Goal: Transaction & Acquisition: Purchase product/service

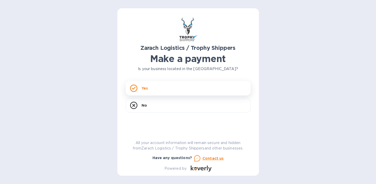
click at [188, 91] on div "Yes" at bounding box center [188, 88] width 125 height 15
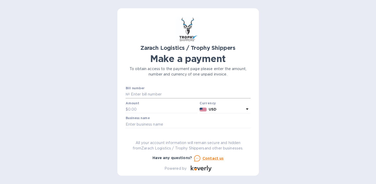
click at [184, 93] on input "text" at bounding box center [190, 95] width 121 height 8
click at [167, 109] on input "text" at bounding box center [163, 110] width 70 height 8
click at [167, 123] on input "text" at bounding box center [188, 125] width 125 height 8
click at [171, 99] on div at bounding box center [188, 99] width 125 height 1
click at [170, 94] on input "text" at bounding box center [190, 95] width 121 height 8
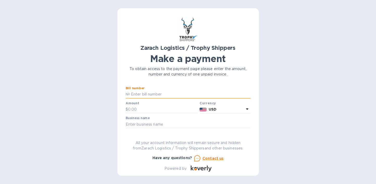
paste input "B00168278"
type input "B00168278"
click at [149, 108] on input "text" at bounding box center [163, 110] width 70 height 8
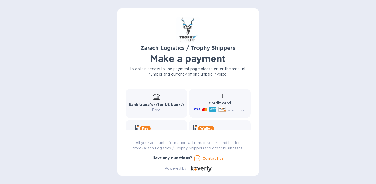
click at [222, 100] on div "Credit card and more..." at bounding box center [219, 104] width 55 height 20
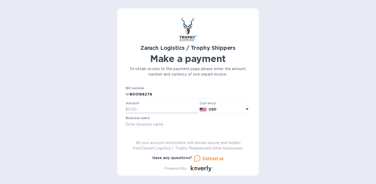
click at [151, 112] on input "text" at bounding box center [163, 110] width 70 height 8
paste input "2,282.20"
type input "2,282.20"
click at [203, 129] on div at bounding box center [188, 129] width 125 height 1
click at [203, 127] on input "text" at bounding box center [188, 125] width 125 height 8
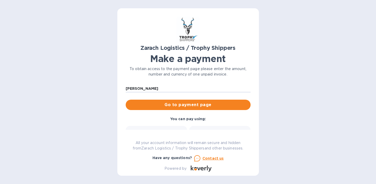
scroll to position [37, 0]
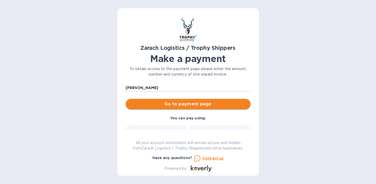
type input "[PERSON_NAME]"
click at [193, 106] on span "Go to payment page" at bounding box center [188, 104] width 117 height 6
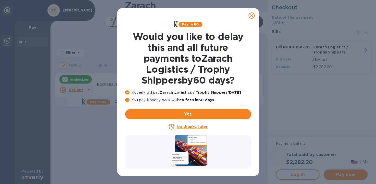
click at [253, 15] on icon at bounding box center [251, 15] width 6 height 6
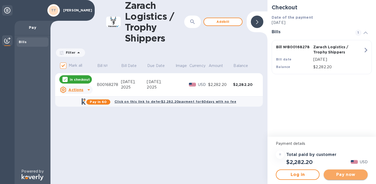
click at [343, 177] on span "Pay now" at bounding box center [345, 175] width 35 height 6
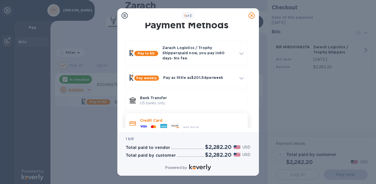
scroll to position [14, 0]
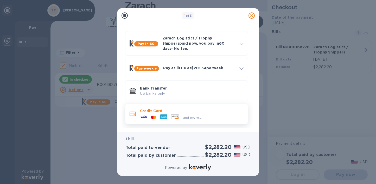
click at [214, 115] on div "and more..." at bounding box center [192, 117] width 104 height 6
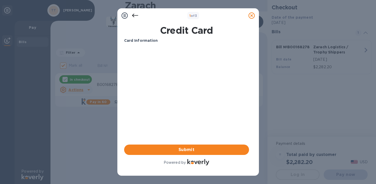
scroll to position [0, 0]
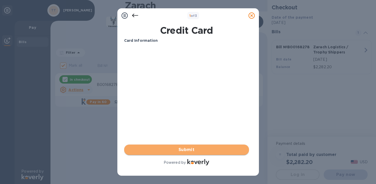
click at [190, 152] on span "Submit" at bounding box center [186, 150] width 117 height 6
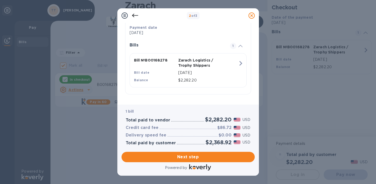
scroll to position [105, 0]
click at [210, 157] on span "Next step" at bounding box center [188, 157] width 125 height 6
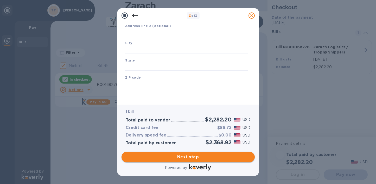
type input "[GEOGRAPHIC_DATA]"
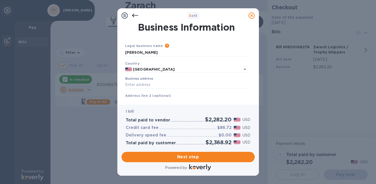
scroll to position [24, 0]
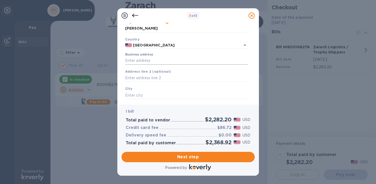
click at [165, 62] on input "Business address" at bounding box center [186, 61] width 123 height 8
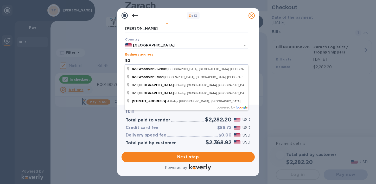
type input "8"
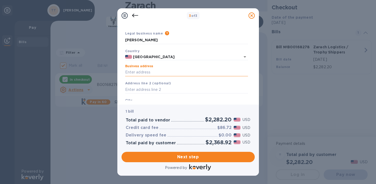
scroll to position [13, 0]
click at [147, 73] on input "Business address" at bounding box center [186, 72] width 123 height 8
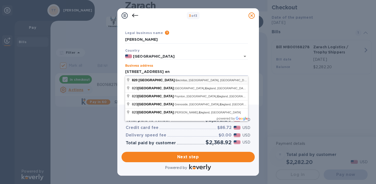
type input "[STREET_ADDRESS]"
type input "Encinitas"
type input "CA"
type input "92024"
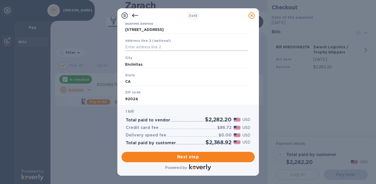
scroll to position [71, 0]
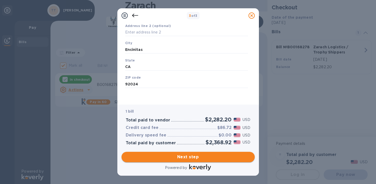
click at [179, 157] on span "Next step" at bounding box center [188, 157] width 125 height 6
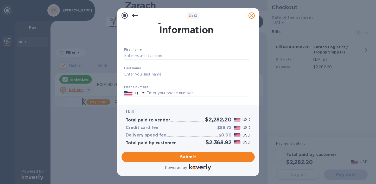
scroll to position [0, 0]
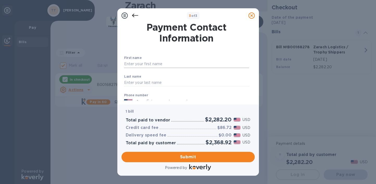
click at [167, 65] on input "text" at bounding box center [186, 64] width 125 height 8
type input "[PERSON_NAME]"
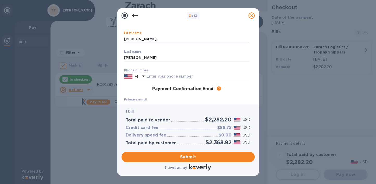
scroll to position [29, 0]
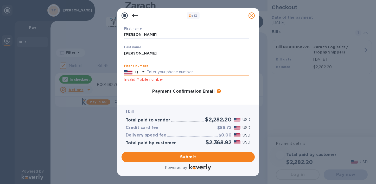
click at [166, 73] on input "text" at bounding box center [197, 72] width 103 height 8
type input "8016003245"
type input "[EMAIL_ADDRESS][PERSON_NAME][DOMAIN_NAME]"
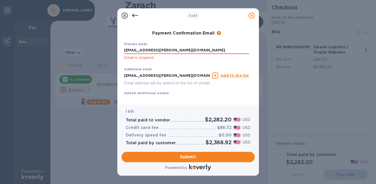
scroll to position [97, 0]
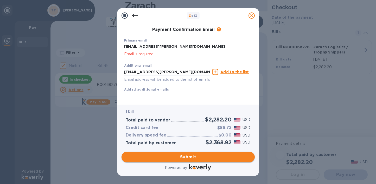
click at [189, 159] on span "Submit" at bounding box center [188, 157] width 125 height 6
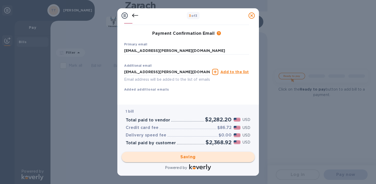
scroll to position [91, 0]
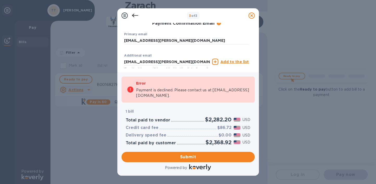
click at [137, 15] on icon at bounding box center [135, 15] width 6 height 6
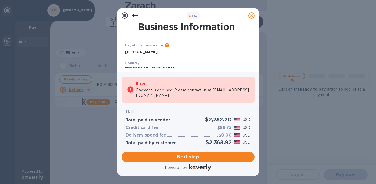
scroll to position [0, 0]
click at [133, 17] on icon at bounding box center [135, 15] width 6 height 6
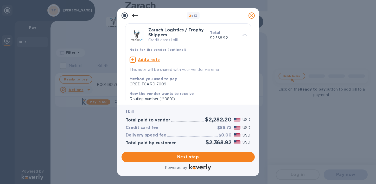
scroll to position [18, 0]
click at [182, 157] on span "Next step" at bounding box center [188, 157] width 125 height 6
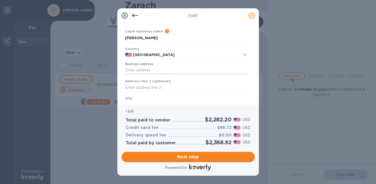
scroll to position [0, 0]
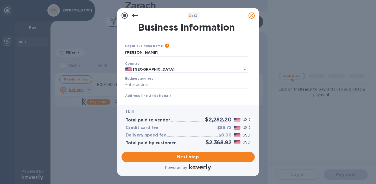
click at [254, 12] on div at bounding box center [251, 15] width 10 height 10
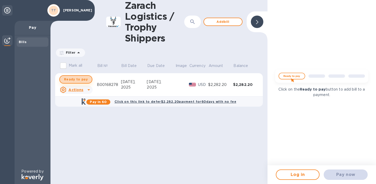
click at [88, 79] on button "Ready to pay" at bounding box center [75, 79] width 33 height 8
checkbox input "true"
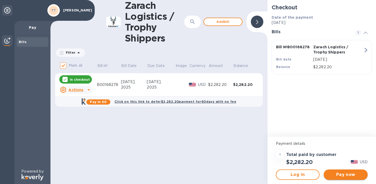
click at [349, 171] on button "Pay now" at bounding box center [346, 175] width 44 height 10
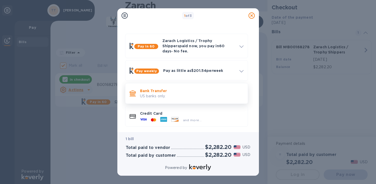
scroll to position [14, 0]
